Goal: Task Accomplishment & Management: Use online tool/utility

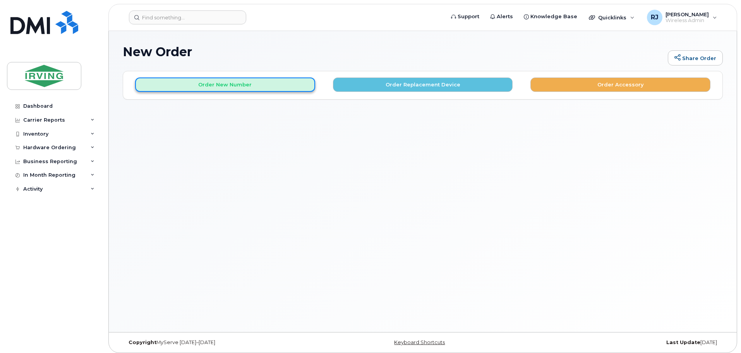
click at [253, 86] on button "Order New Number" at bounding box center [225, 84] width 180 height 14
